Goal: Contribute content: Contribute content

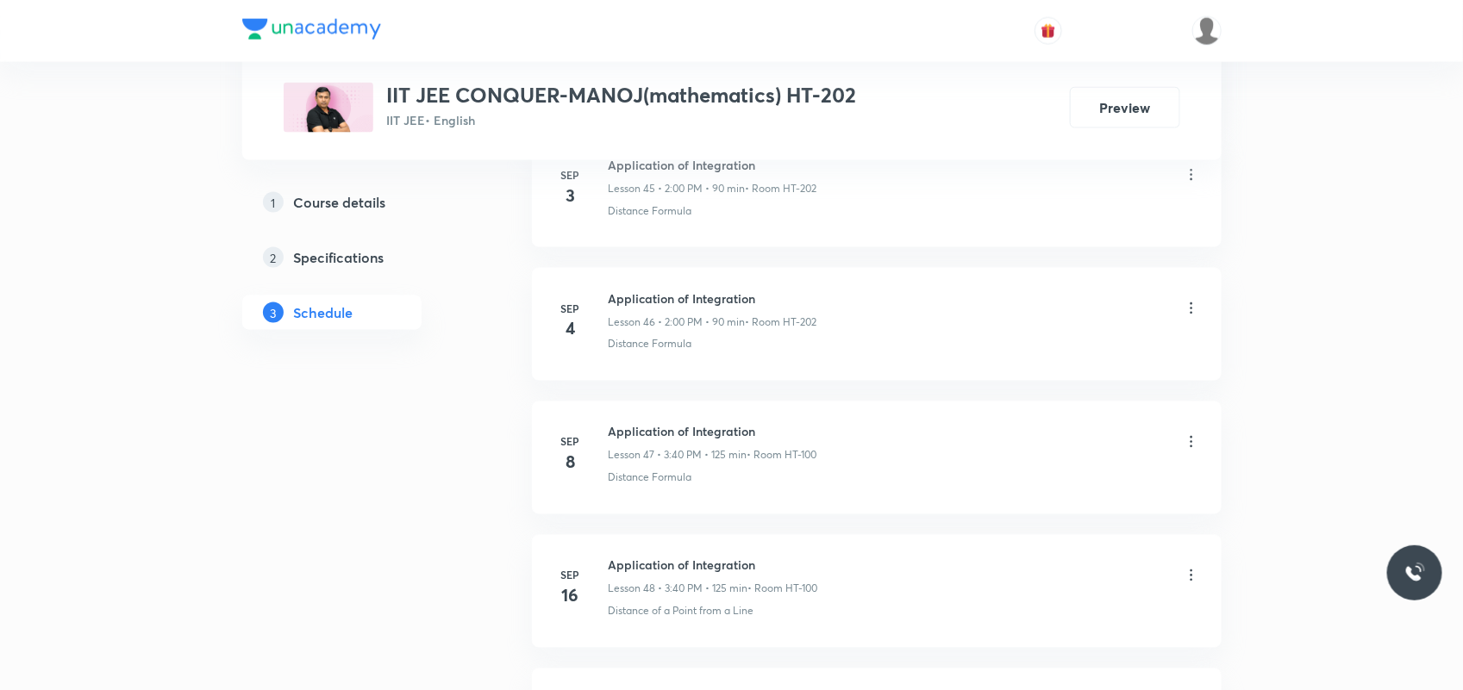
scroll to position [7258, 0]
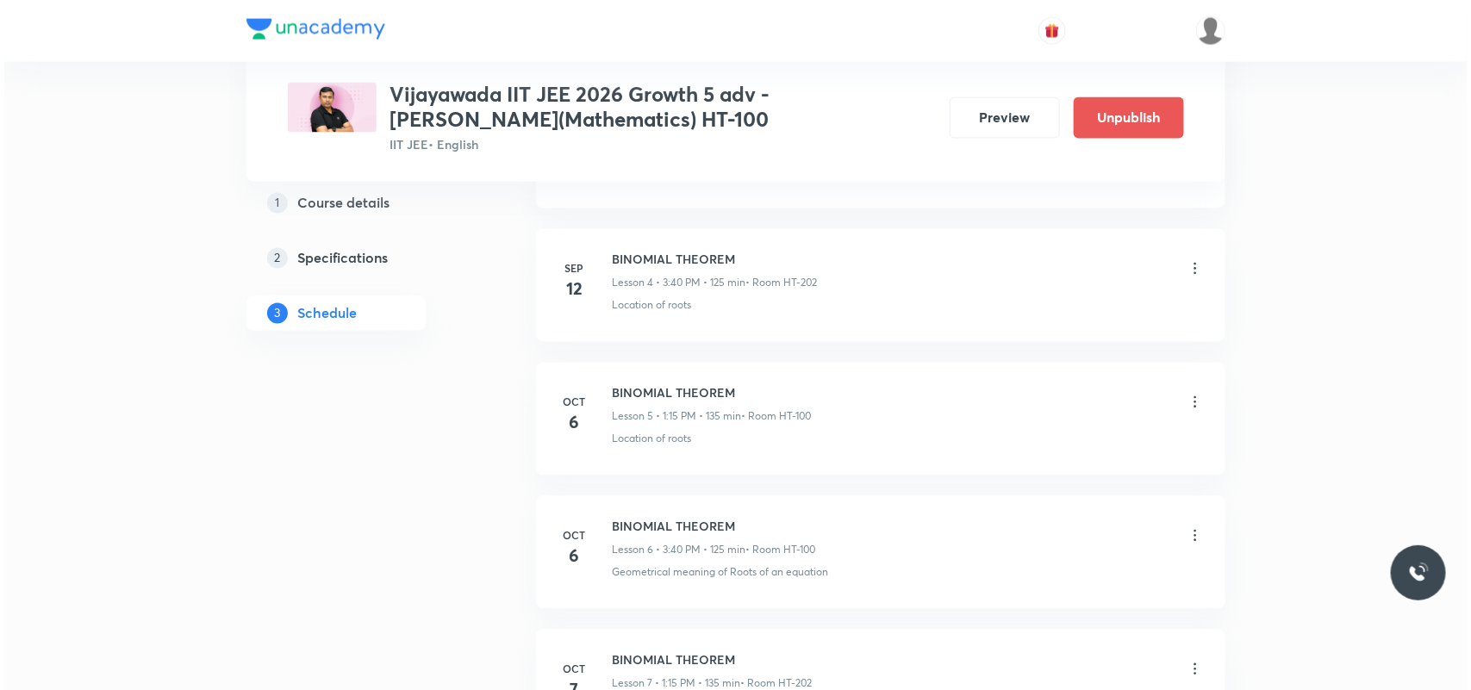
scroll to position [1785, 0]
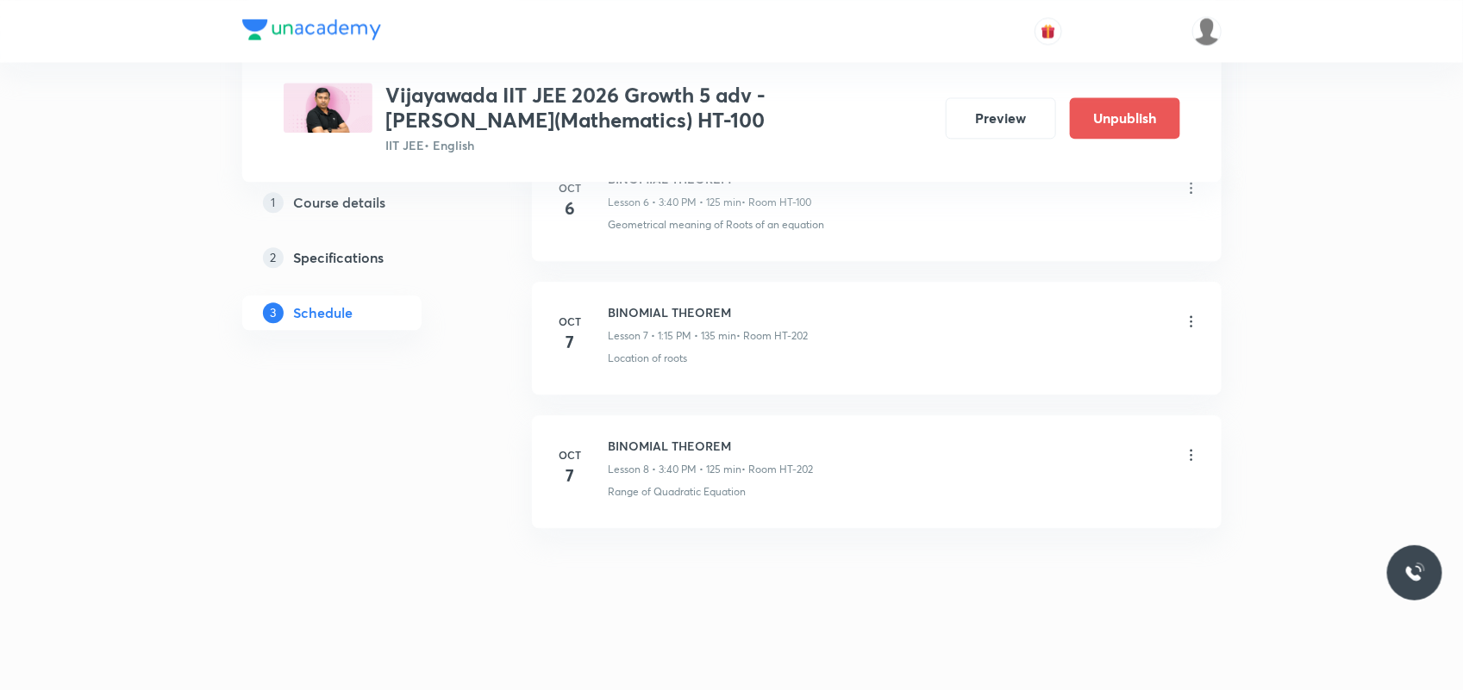
click at [1196, 321] on icon at bounding box center [1191, 321] width 17 height 17
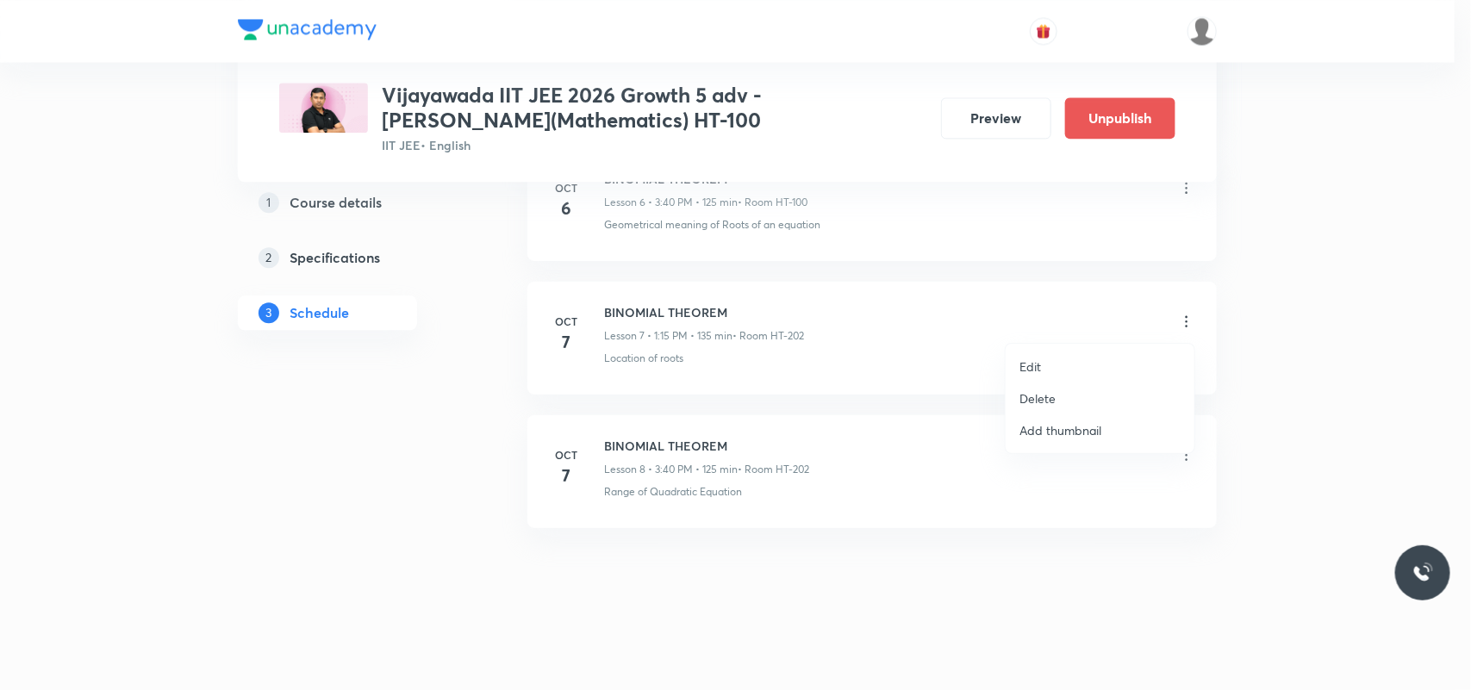
click at [1071, 394] on li "Delete" at bounding box center [1100, 399] width 189 height 32
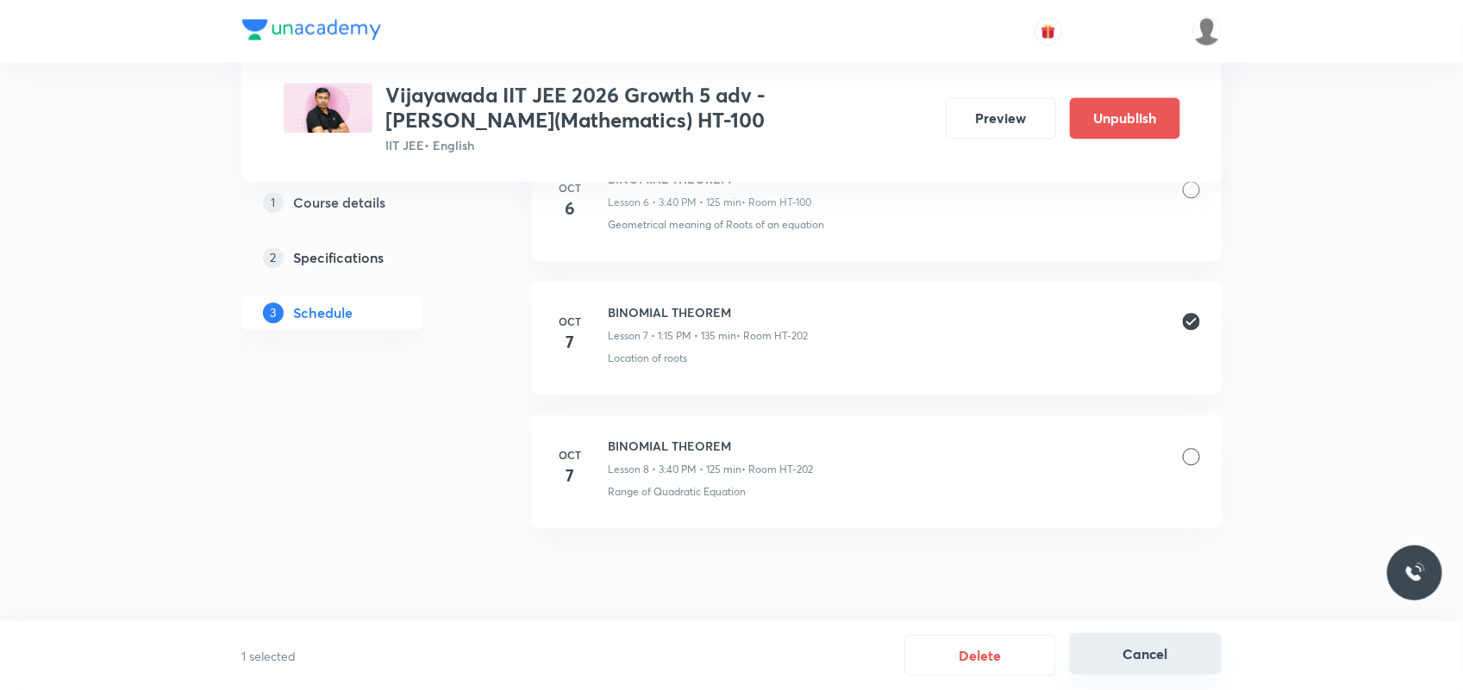
click at [1143, 659] on button "Cancel" at bounding box center [1146, 654] width 152 height 41
click at [1187, 325] on icon at bounding box center [1191, 321] width 17 height 17
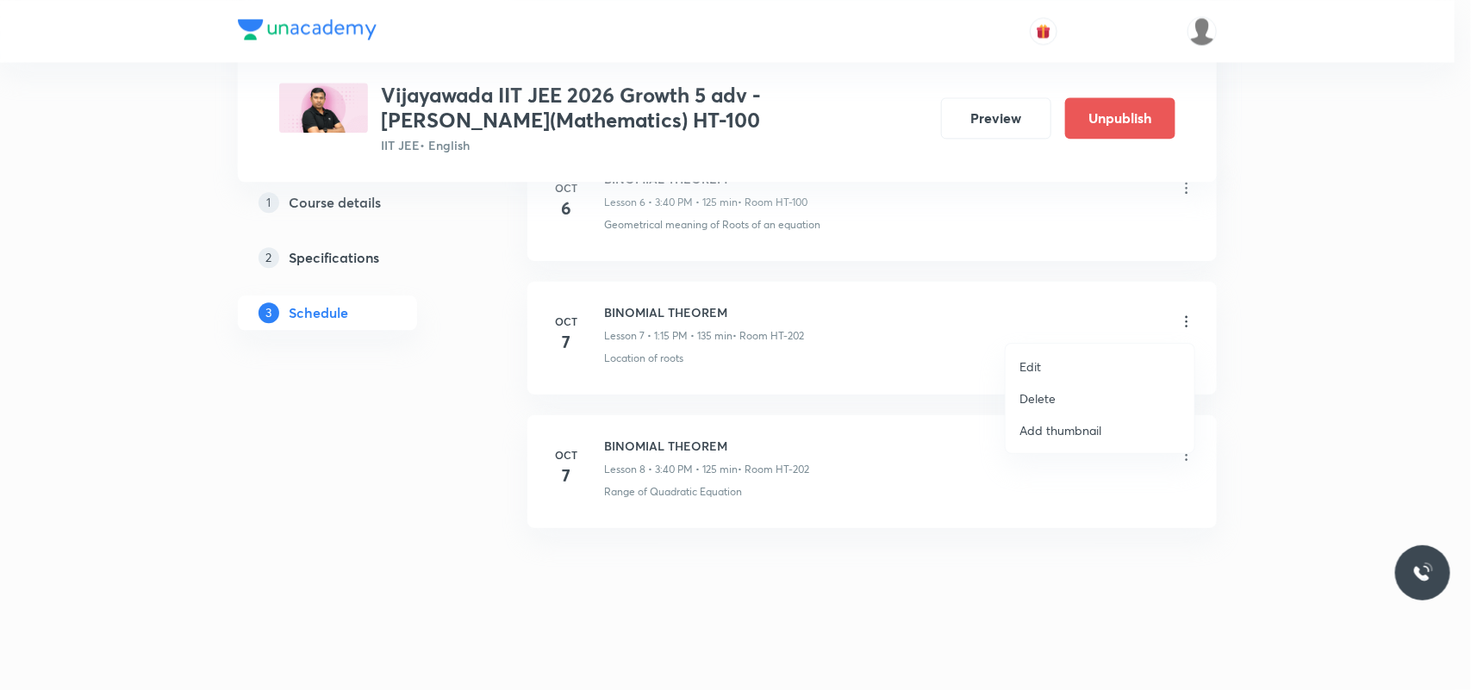
click at [1075, 364] on li "Edit" at bounding box center [1100, 367] width 189 height 32
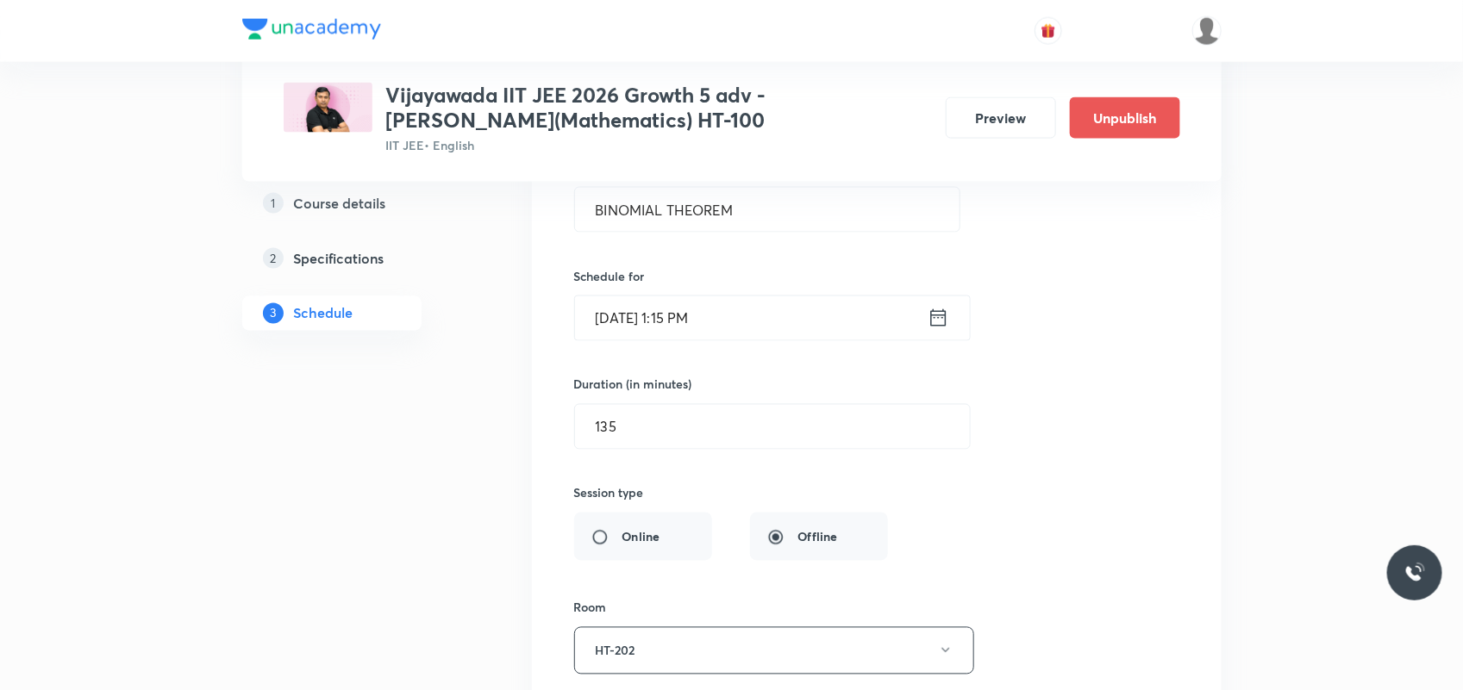
scroll to position [1010, 0]
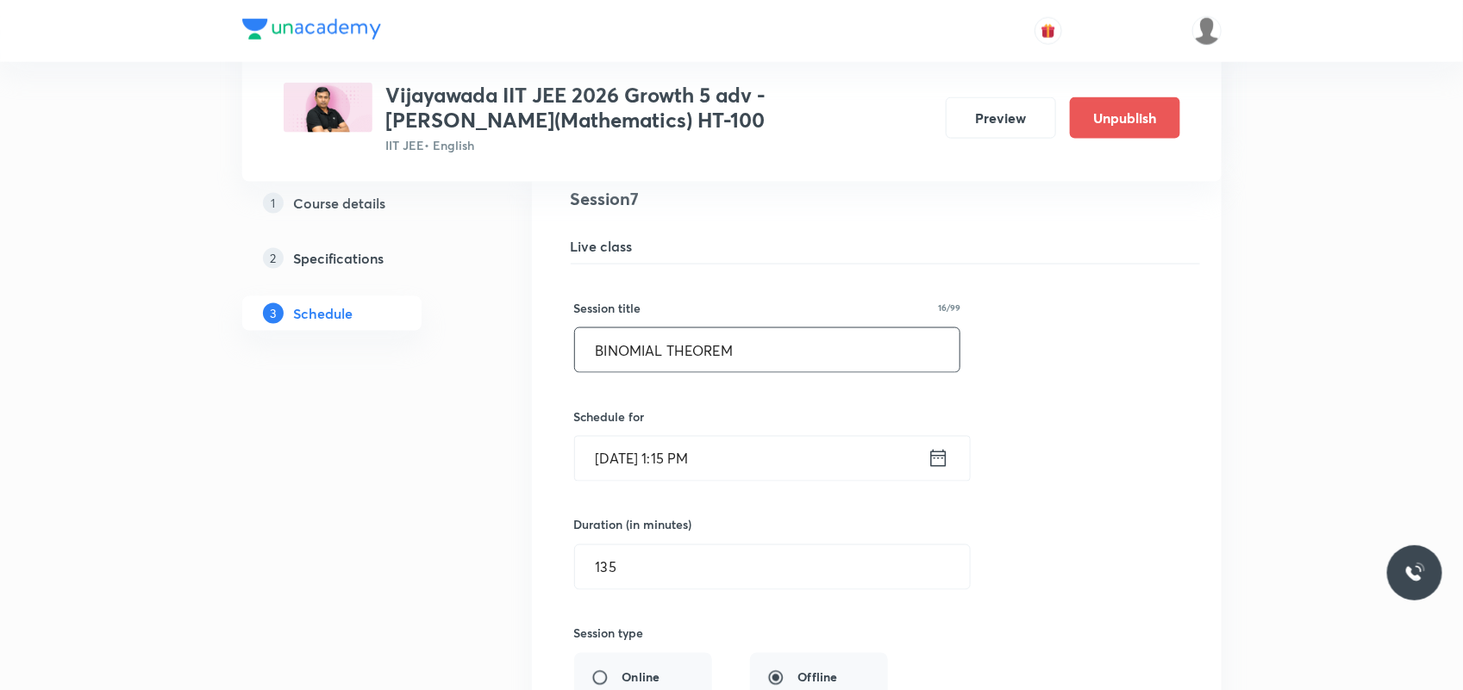
click at [644, 347] on input "BINOMIAL THEOREM" at bounding box center [767, 350] width 385 height 44
paste input "CIRCLE"
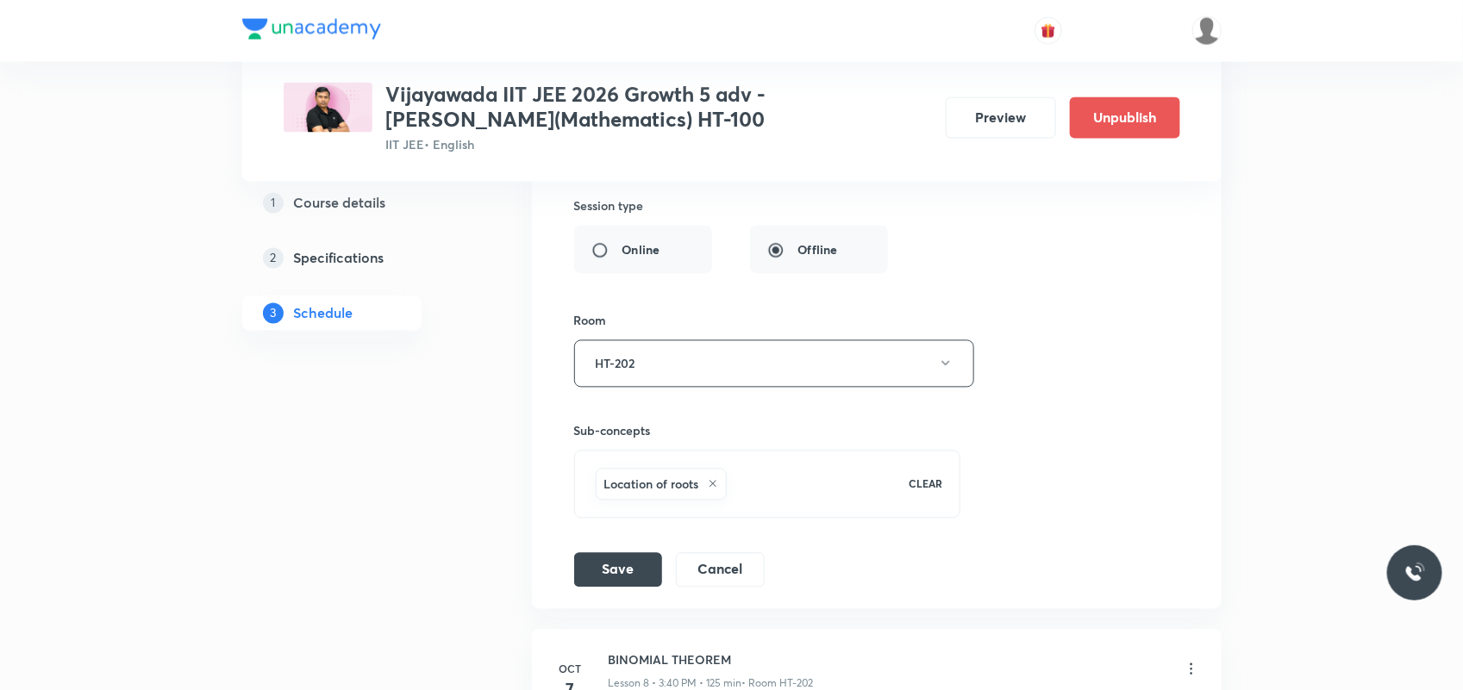
scroll to position [1441, 0]
type input "CIRCLE"
click at [643, 562] on button "Save" at bounding box center [618, 565] width 88 height 34
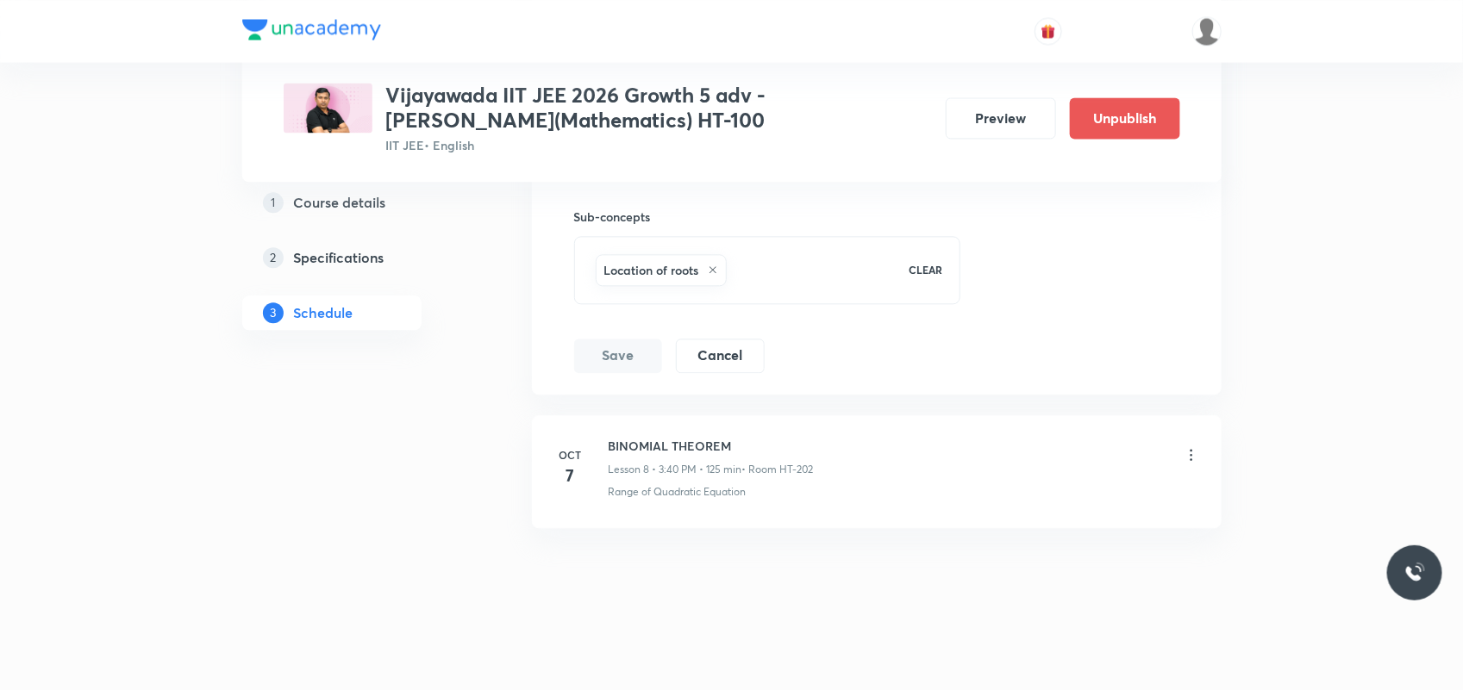
scroll to position [992, 0]
click at [1196, 459] on icon at bounding box center [1191, 454] width 17 height 17
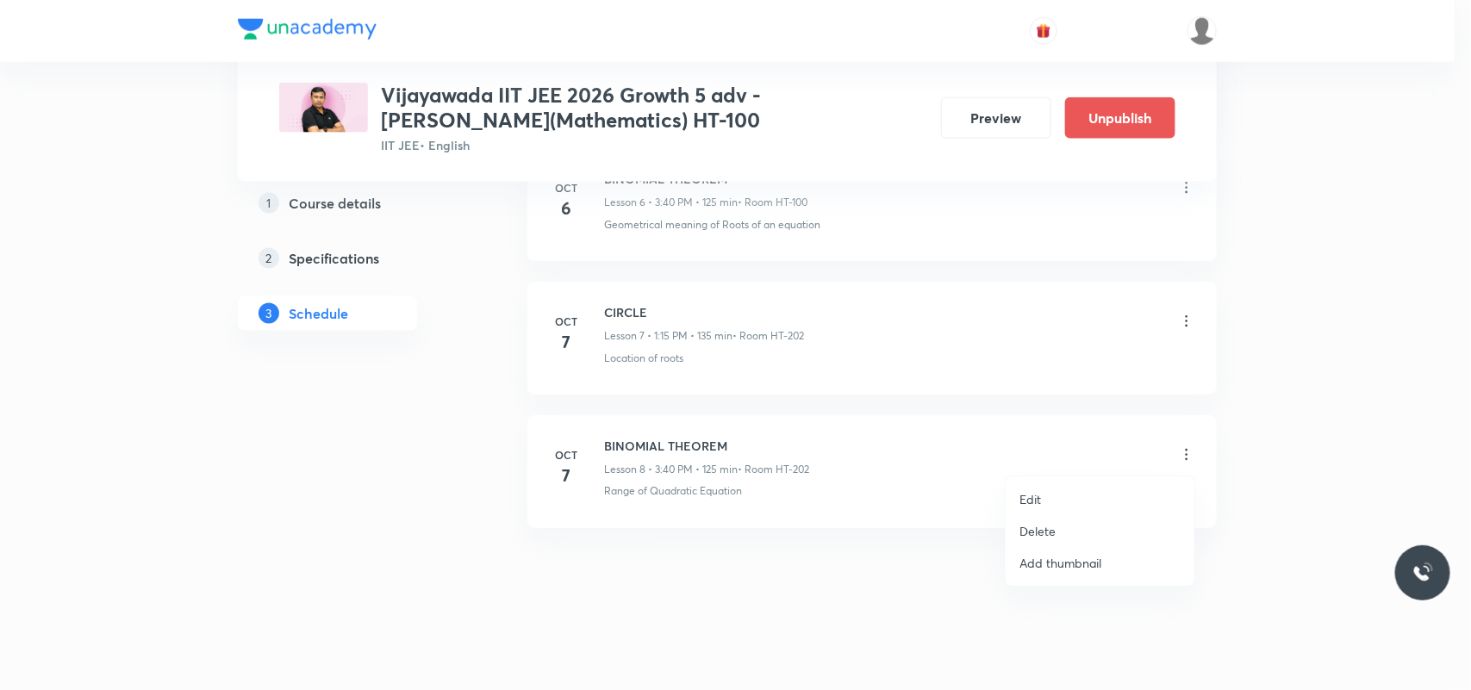
click at [1031, 496] on p "Edit" at bounding box center [1031, 499] width 22 height 18
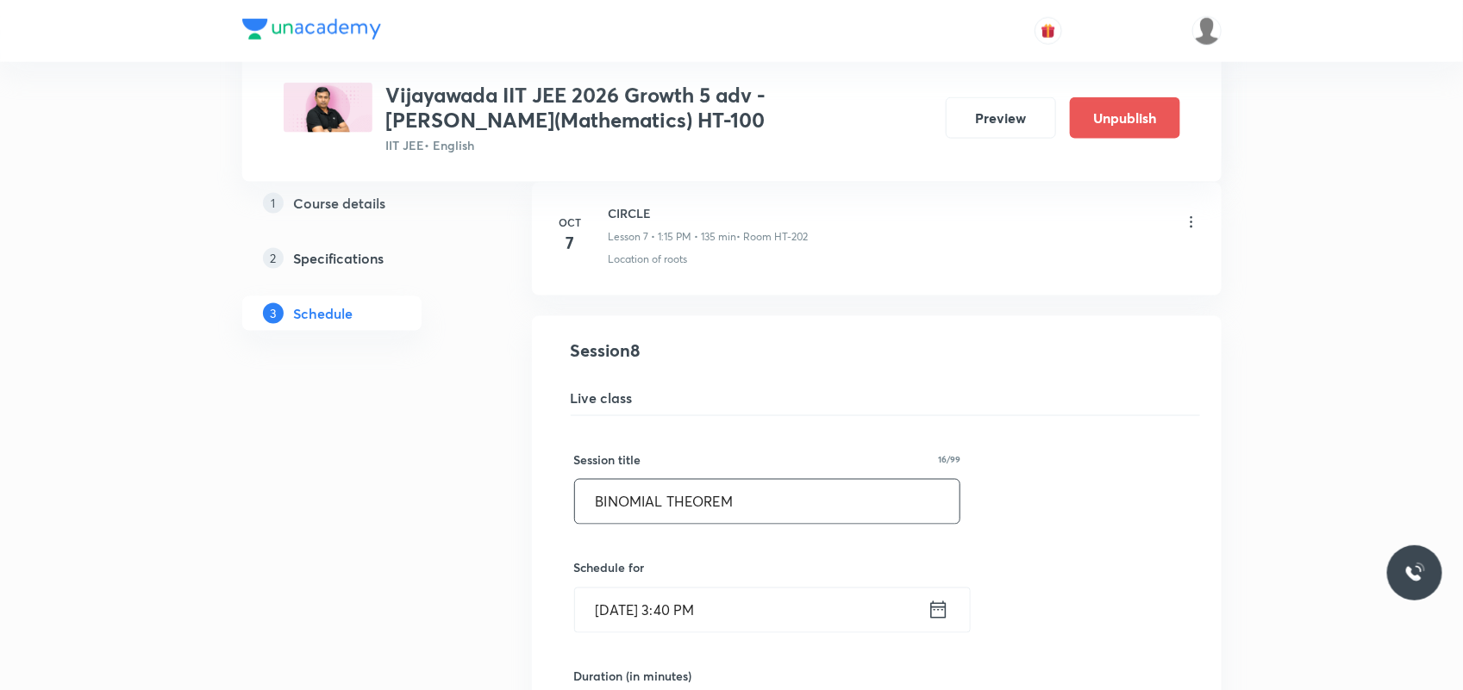
click at [677, 505] on input "BINOMIAL THEOREM" at bounding box center [767, 502] width 385 height 44
paste input "CIRCLE"
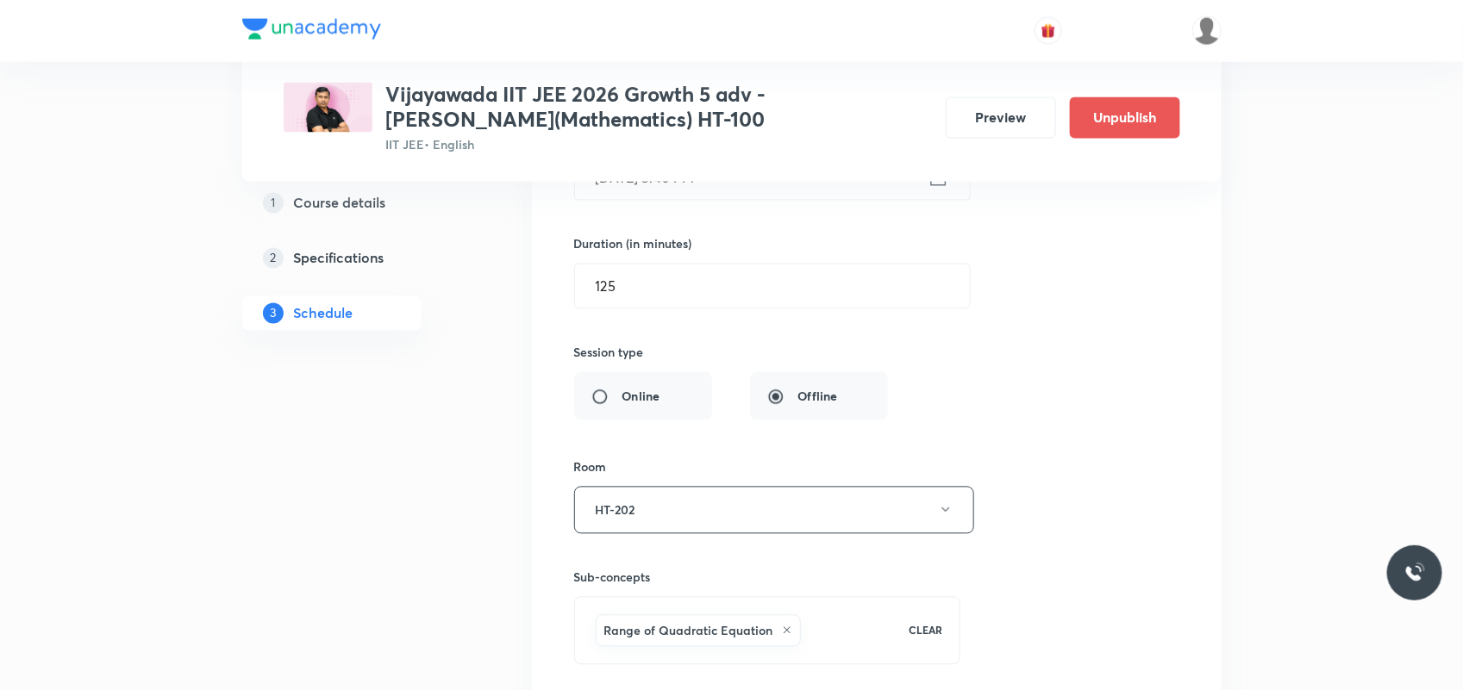
scroll to position [1639, 0]
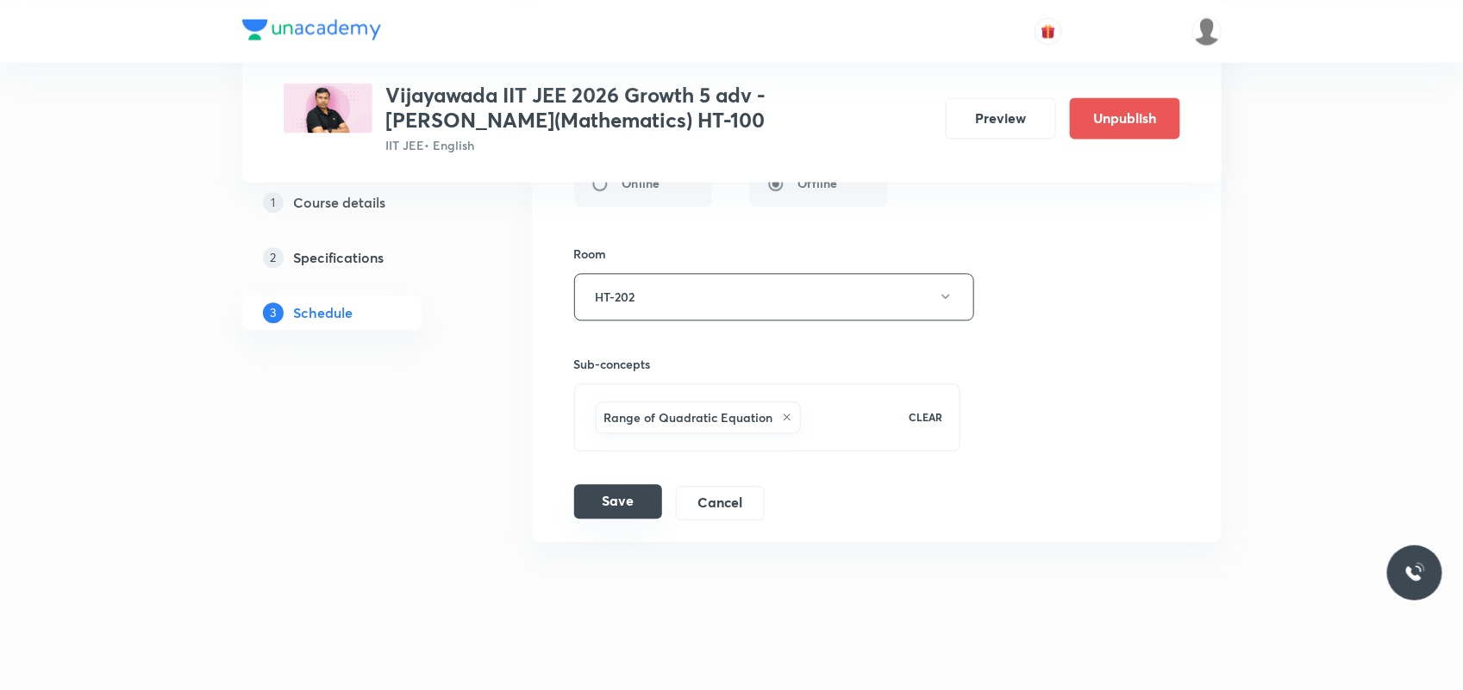
type input "CIRCLE"
click at [632, 507] on button "Save" at bounding box center [618, 501] width 88 height 34
